Goal: Task Accomplishment & Management: Use online tool/utility

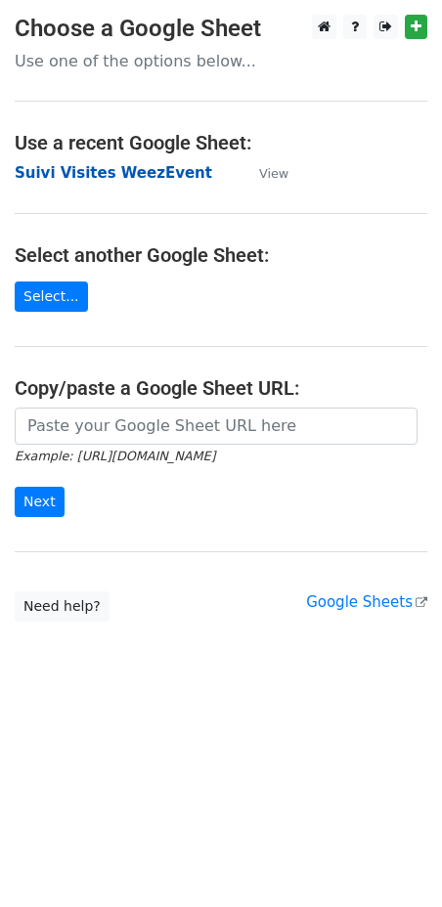
click at [119, 178] on strong "Suivi Visites WeezEvent" at bounding box center [114, 173] width 198 height 18
click at [87, 176] on strong "Suivi Visites WeezEvent" at bounding box center [114, 173] width 198 height 18
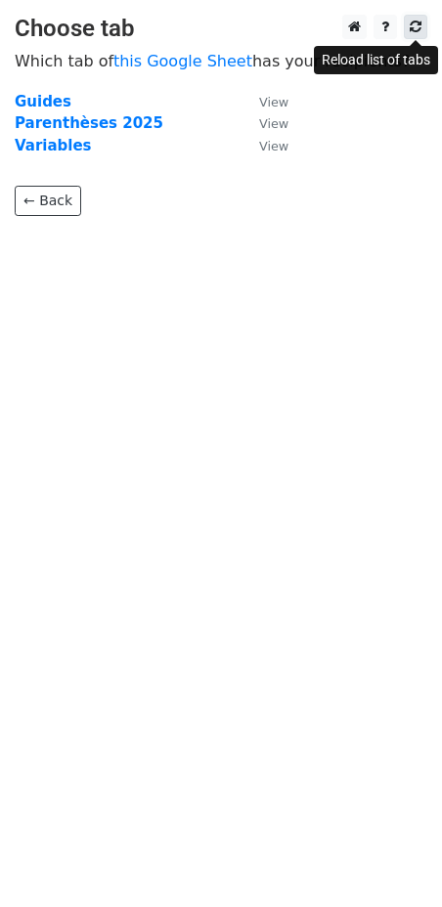
click at [411, 27] on icon at bounding box center [416, 27] width 12 height 14
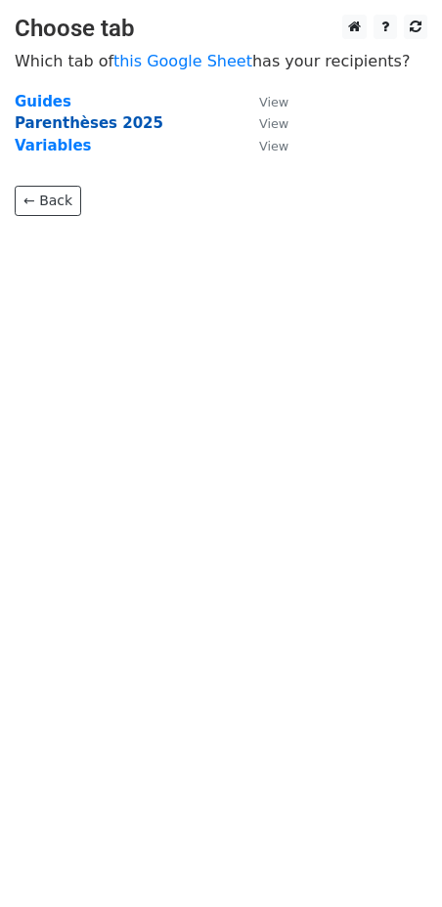
click at [47, 116] on strong "Parenthèses 2025" at bounding box center [89, 123] width 149 height 18
click at [47, 124] on strong "Parenthèses 2025" at bounding box center [89, 123] width 149 height 18
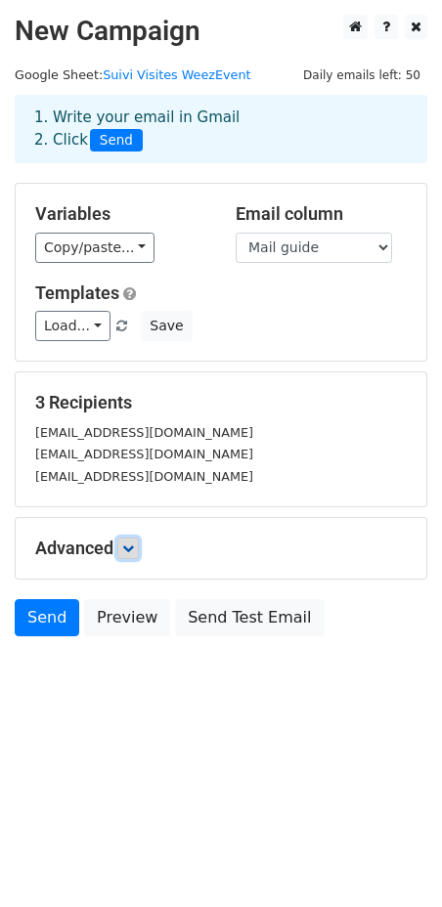
click at [125, 544] on link at bounding box center [128, 549] width 22 height 22
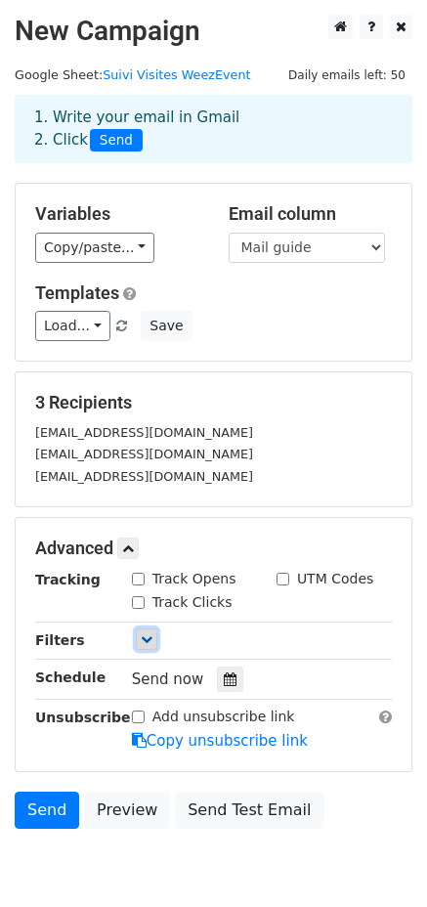
click at [146, 640] on icon at bounding box center [147, 640] width 12 height 12
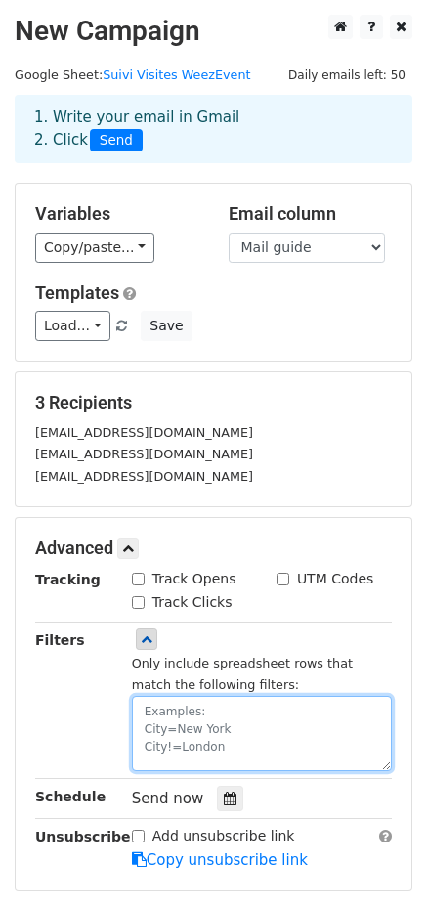
click at [208, 717] on textarea at bounding box center [262, 733] width 260 height 75
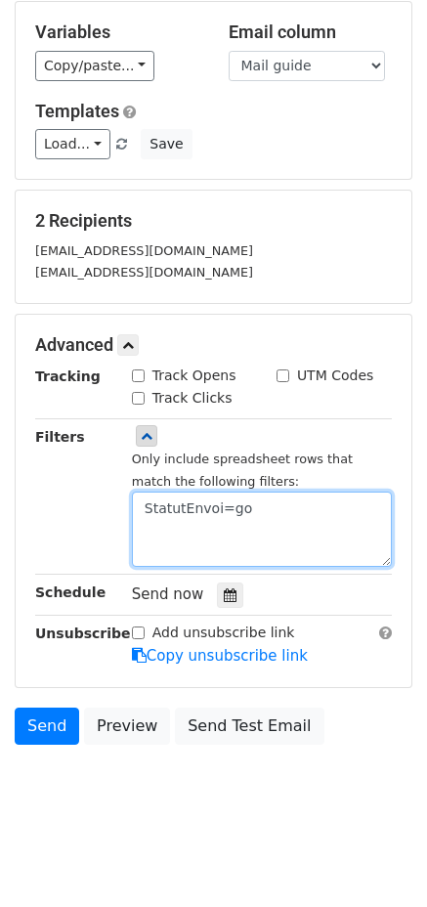
scroll to position [184, 0]
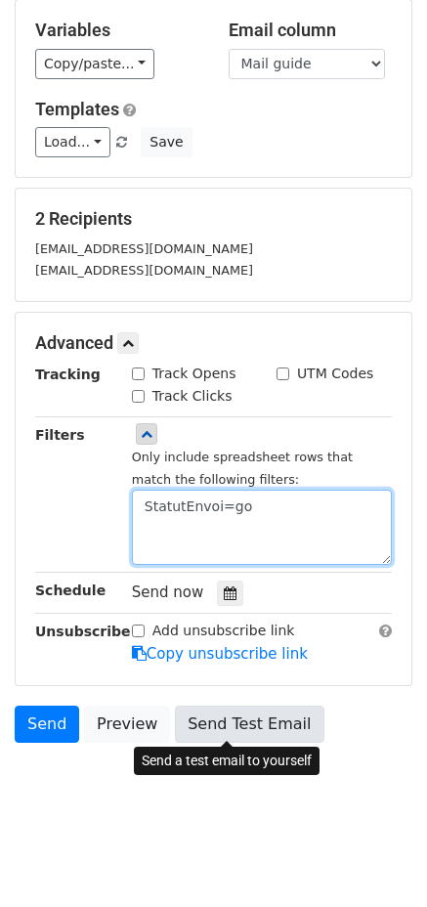
type textarea "StatutEnvoi=go"
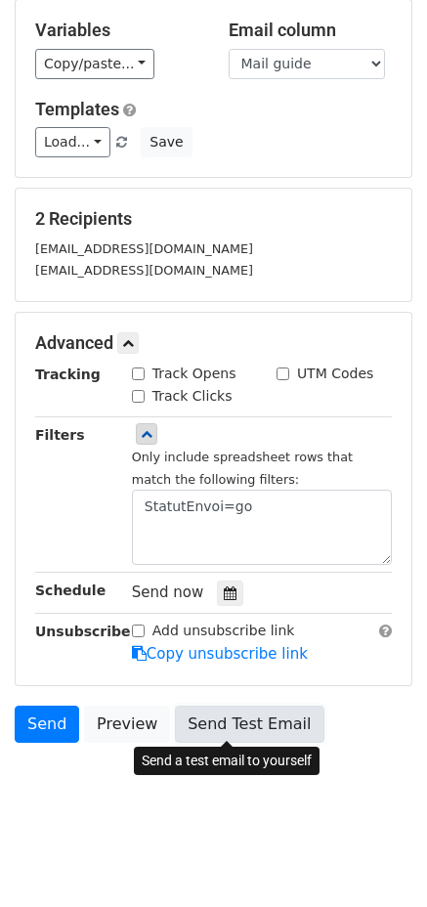
click at [198, 721] on link "Send Test Email" at bounding box center [249, 724] width 149 height 37
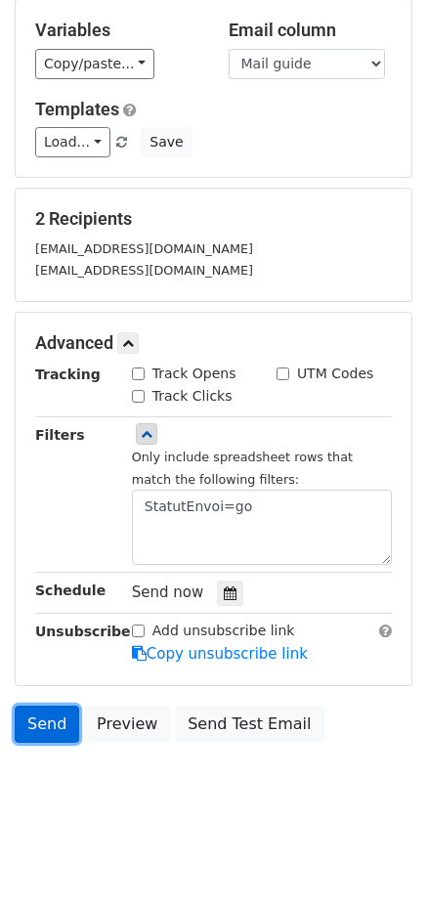
click at [48, 726] on link "Send" at bounding box center [47, 724] width 65 height 37
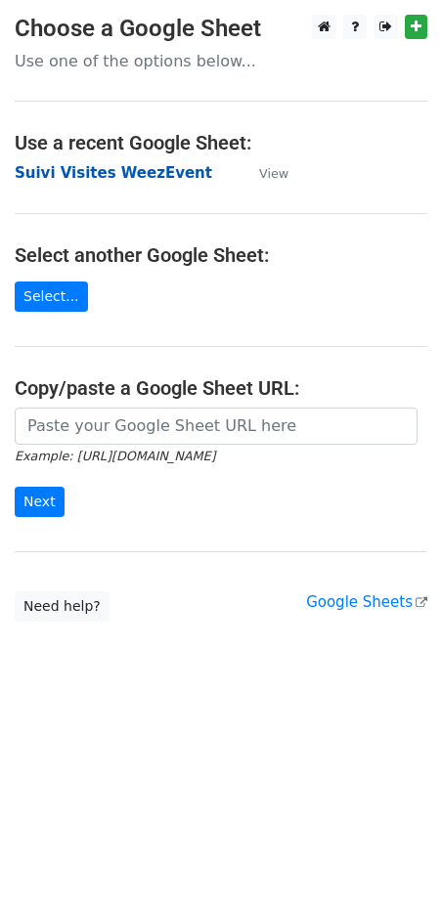
click at [153, 178] on strong "Suivi Visites WeezEvent" at bounding box center [114, 173] width 198 height 18
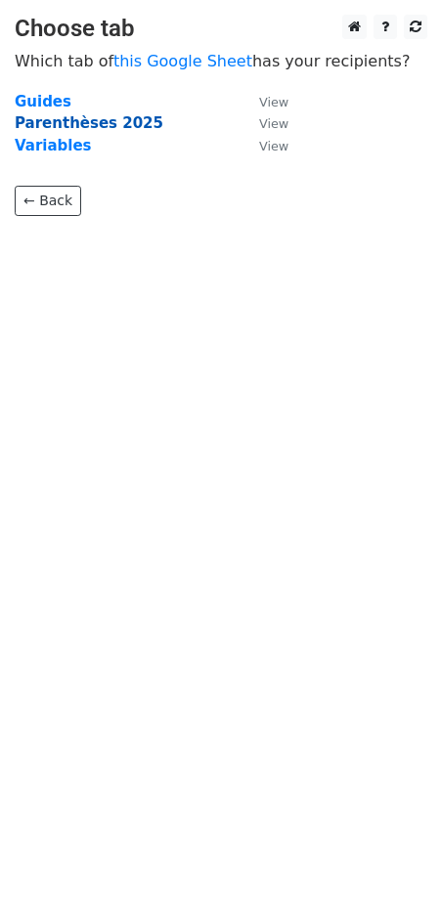
click at [66, 125] on strong "Parenthèses 2025" at bounding box center [89, 123] width 149 height 18
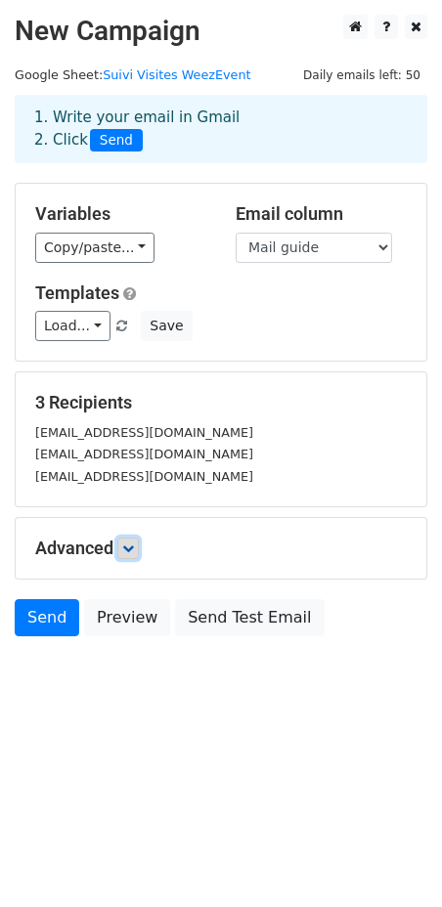
click at [134, 550] on icon at bounding box center [128, 549] width 12 height 12
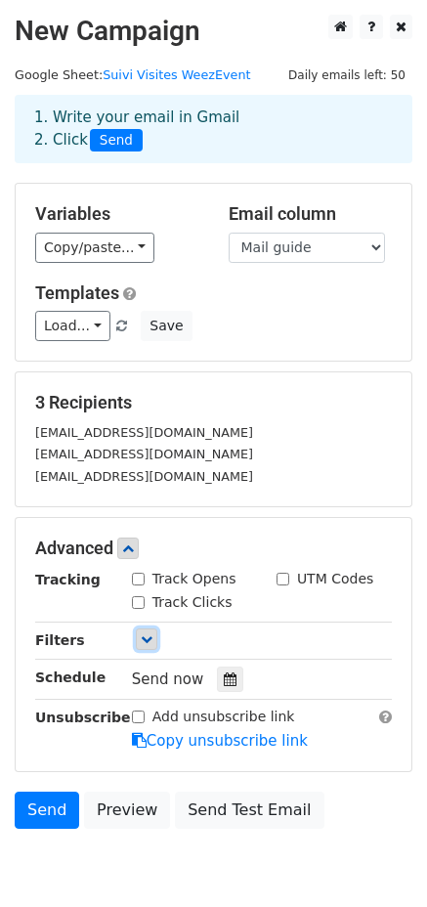
click at [147, 640] on icon at bounding box center [147, 640] width 12 height 12
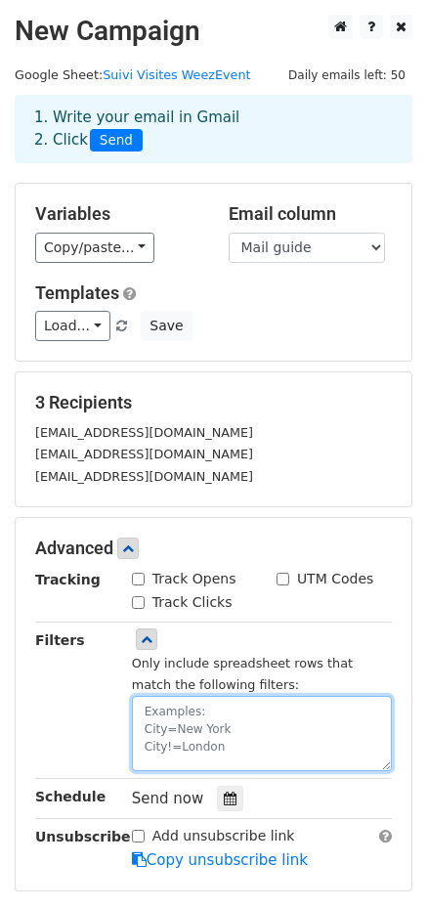
click at [196, 730] on textarea at bounding box center [262, 733] width 260 height 75
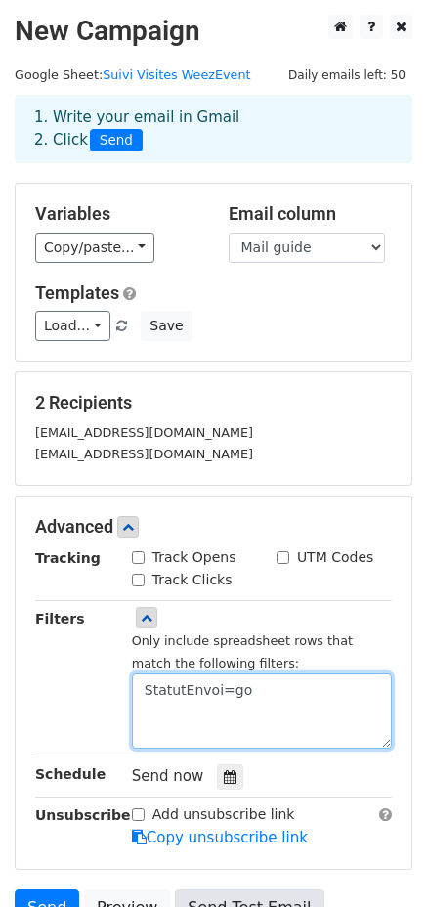
scroll to position [184, 0]
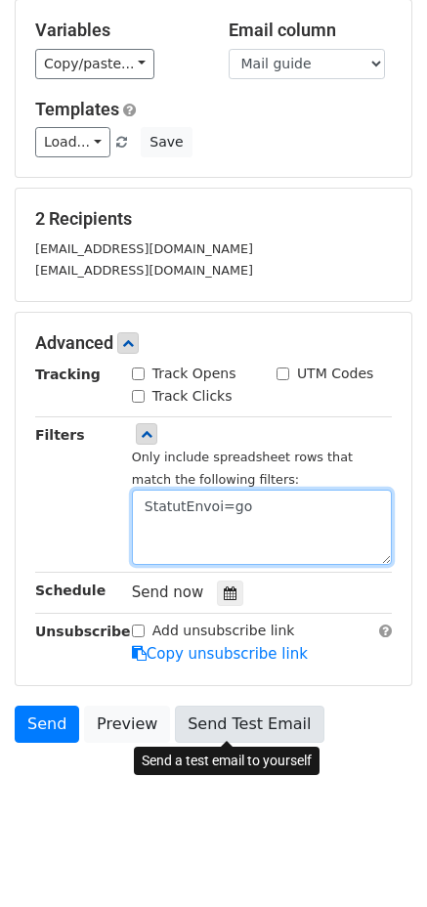
type textarea "StatutEnvoi=go"
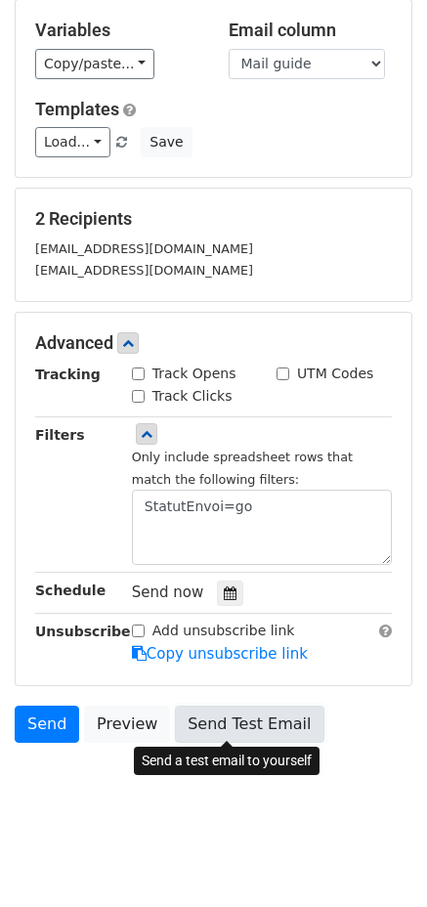
click at [221, 725] on link "Send Test Email" at bounding box center [249, 724] width 149 height 37
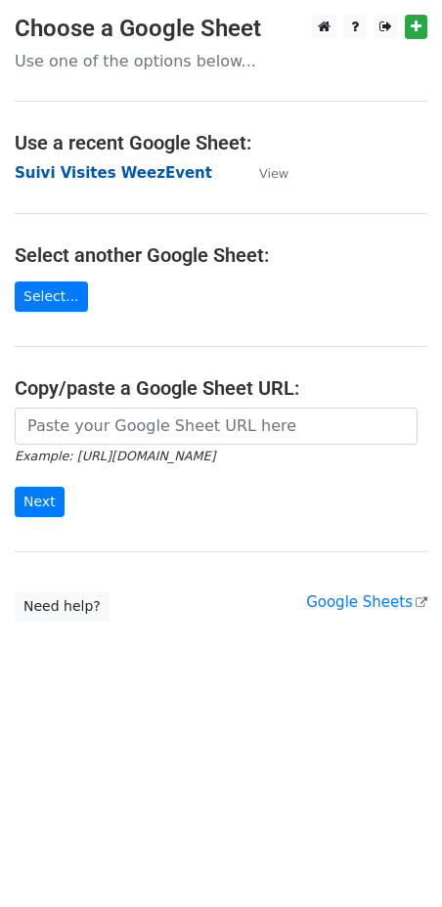
click at [57, 174] on strong "Suivi Visites WeezEvent" at bounding box center [114, 173] width 198 height 18
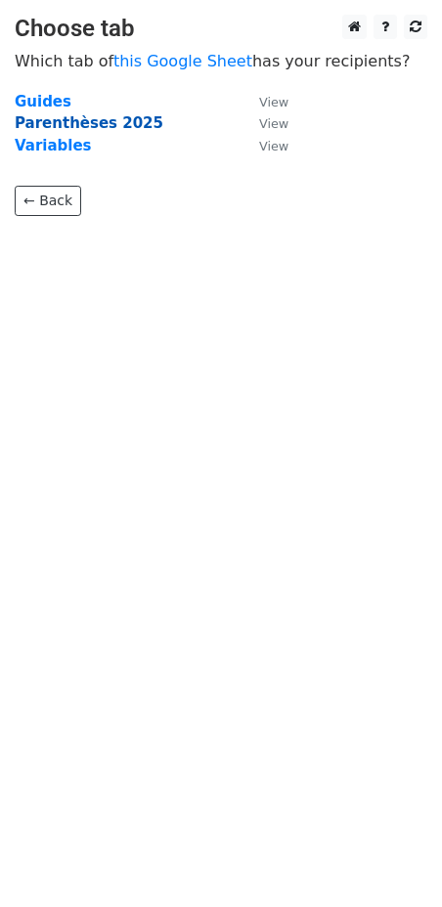
click at [47, 122] on strong "Parenthèses 2025" at bounding box center [89, 123] width 149 height 18
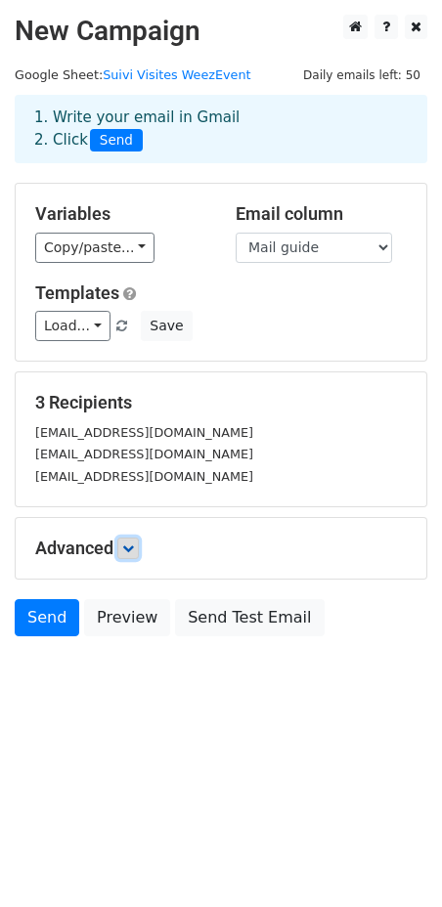
click at [128, 546] on icon at bounding box center [128, 549] width 12 height 12
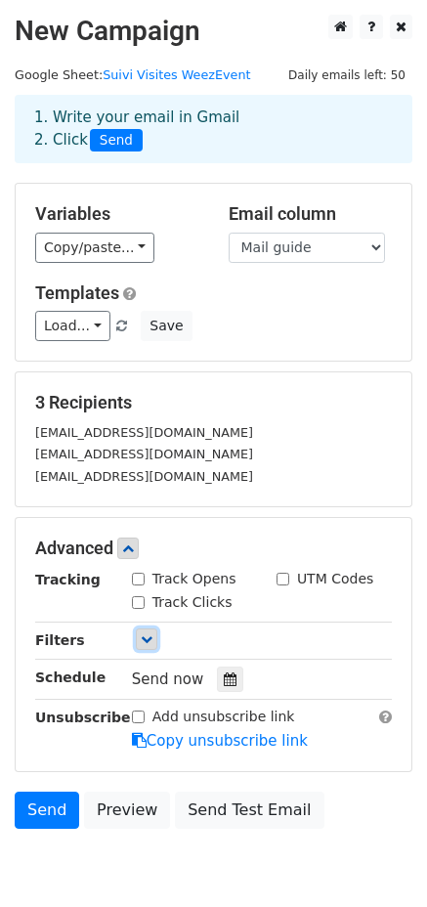
click at [141, 640] on icon at bounding box center [147, 640] width 12 height 12
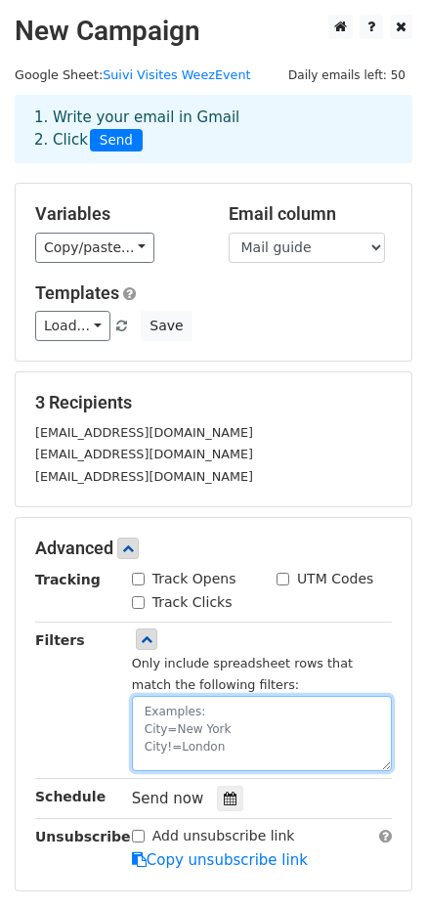
click at [178, 710] on textarea at bounding box center [262, 733] width 260 height 75
type textarea "StatutEnvoi"
paste textarea "StatutEnvoi"
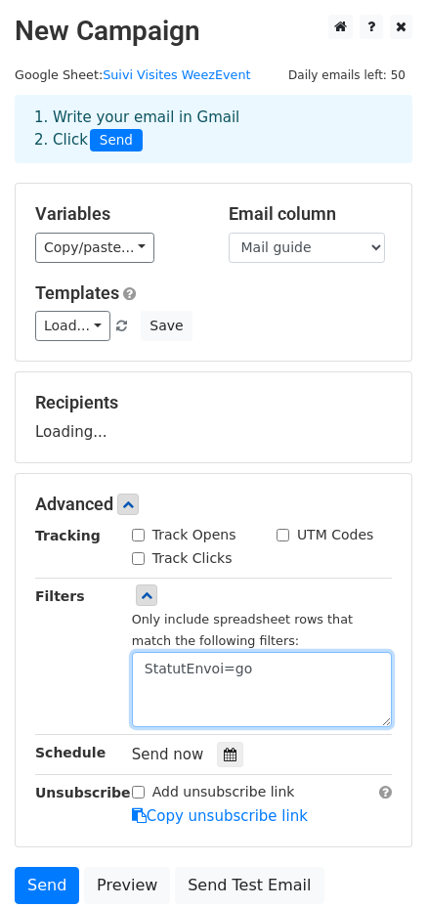
click at [296, 675] on textarea "StatutEnvoi=go" at bounding box center [262, 689] width 260 height 75
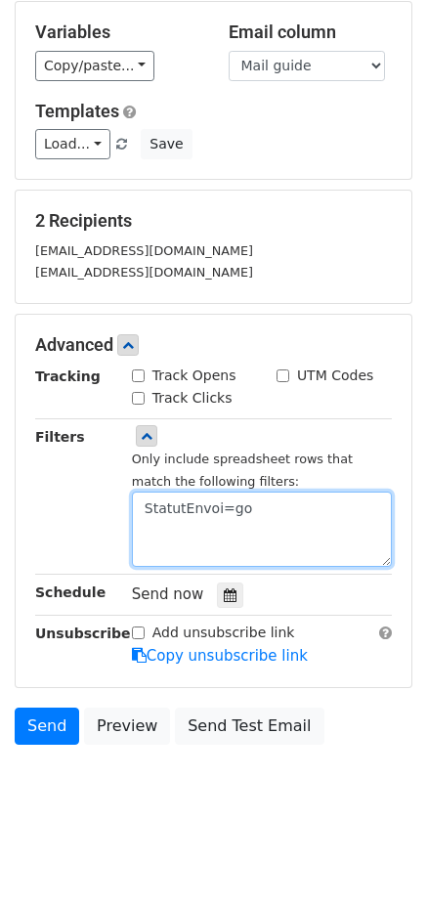
scroll to position [184, 0]
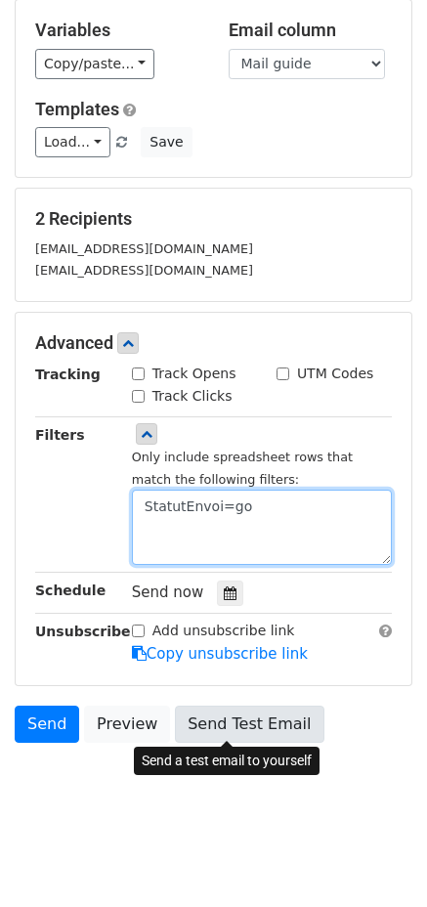
type textarea "StatutEnvoi=go"
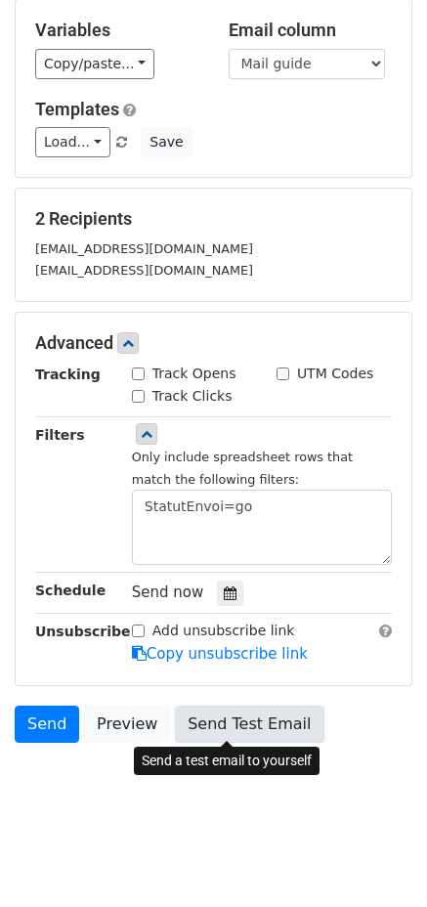
click at [213, 716] on link "Send Test Email" at bounding box center [249, 724] width 149 height 37
click at [232, 711] on link "Send Test Email" at bounding box center [249, 724] width 149 height 37
click at [208, 719] on link "Send Test Email" at bounding box center [249, 724] width 149 height 37
click at [233, 720] on link "Send Test Email" at bounding box center [249, 724] width 149 height 37
click at [198, 720] on link "Send Test Email" at bounding box center [249, 724] width 149 height 37
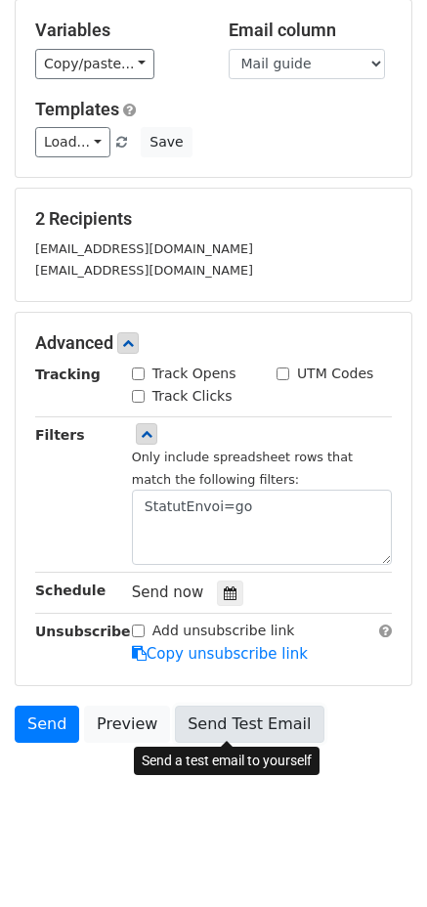
click at [240, 720] on link "Send Test Email" at bounding box center [249, 724] width 149 height 37
click at [218, 720] on link "Send Test Email" at bounding box center [249, 724] width 149 height 37
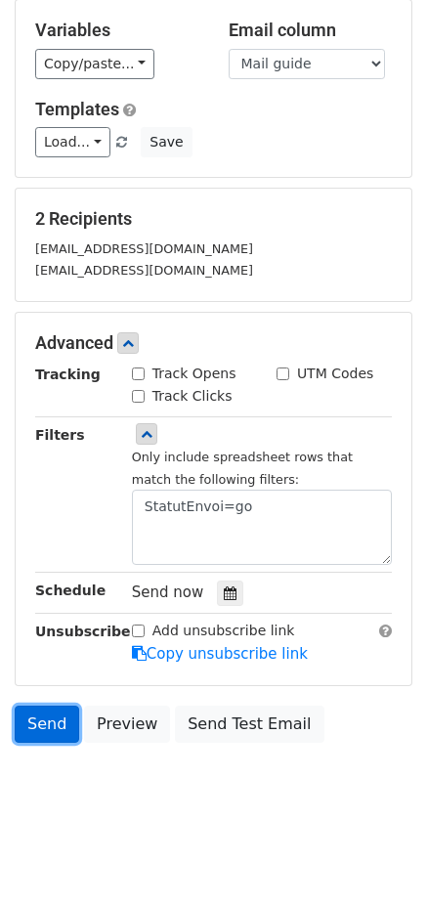
click at [54, 719] on link "Send" at bounding box center [47, 724] width 65 height 37
